Goal: Navigation & Orientation: Find specific page/section

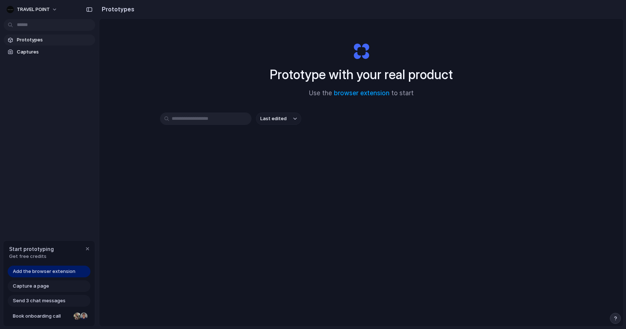
click at [53, 272] on span "Add the browser extension" at bounding box center [44, 271] width 63 height 7
click at [45, 276] on div "Add the browser extension" at bounding box center [49, 272] width 83 height 12
click at [45, 274] on span "Add the browser extension" at bounding box center [44, 271] width 63 height 7
click at [52, 11] on button "TRAVEL POINT" at bounding box center [33, 10] width 58 height 12
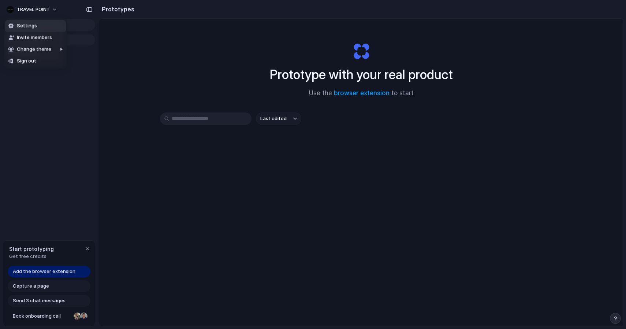
click at [51, 10] on div "Settings Invite members Change theme Sign out" at bounding box center [313, 164] width 626 height 329
click at [59, 271] on span "Add the browser extension" at bounding box center [44, 271] width 63 height 7
click at [53, 283] on div "Capture a page" at bounding box center [49, 286] width 83 height 12
click at [53, 284] on div "Capture a page" at bounding box center [49, 286] width 83 height 12
click at [58, 300] on span "Send 3 chat messages" at bounding box center [39, 300] width 53 height 7
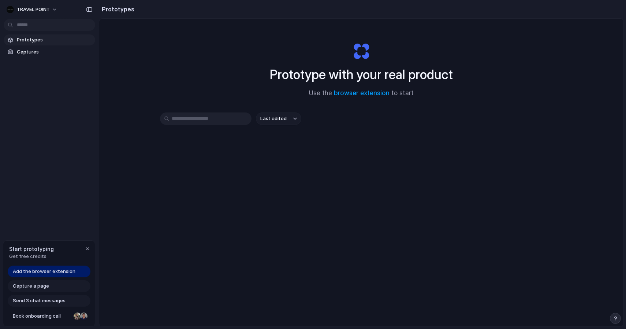
click at [110, 169] on div "Prototype with your real product Use the browser extension to start Last edited" at bounding box center [361, 192] width 525 height 347
click at [378, 92] on link "browser extension" at bounding box center [362, 92] width 56 height 7
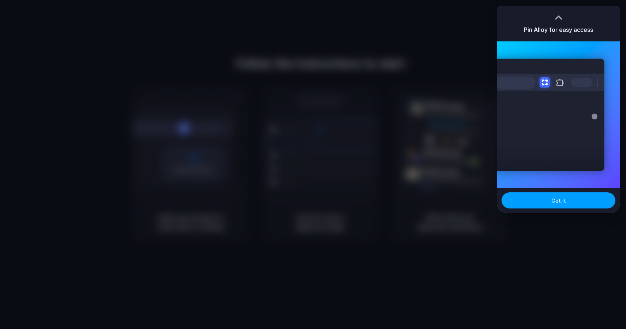
click at [559, 201] on span "Got it" at bounding box center [559, 201] width 15 height 8
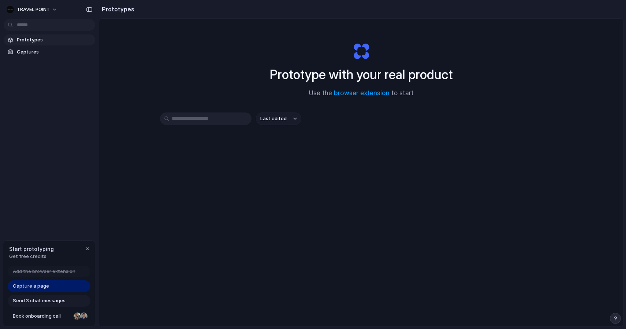
click at [50, 285] on link "Capture a page" at bounding box center [49, 286] width 83 height 12
